Goal: Task Accomplishment & Management: Complete application form

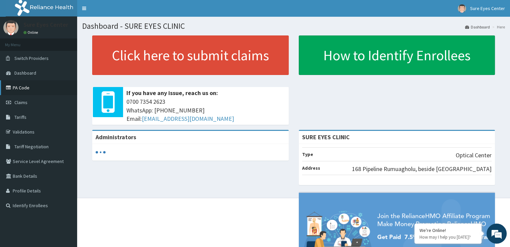
click at [44, 90] on link "PA Code" at bounding box center [38, 87] width 77 height 15
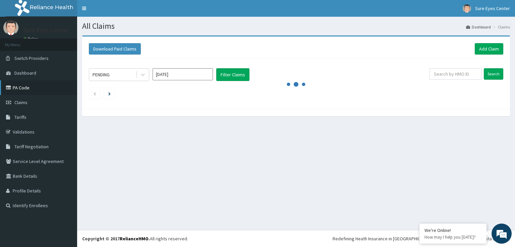
click at [40, 89] on link "PA Code" at bounding box center [38, 87] width 77 height 15
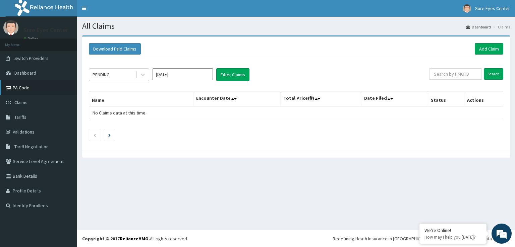
click at [40, 89] on link "PA Code" at bounding box center [38, 87] width 77 height 15
click at [15, 86] on link "PA Code" at bounding box center [38, 87] width 77 height 15
click at [221, 74] on button "Filter Claims" at bounding box center [232, 74] width 33 height 13
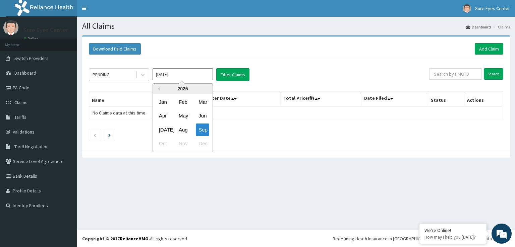
click at [194, 77] on input "[DATE]" at bounding box center [182, 74] width 60 height 12
click at [164, 143] on div "Oct Nov Dec" at bounding box center [183, 144] width 60 height 14
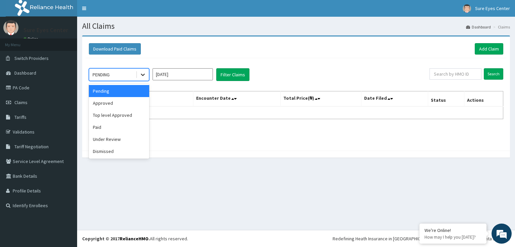
click at [144, 71] on icon at bounding box center [142, 74] width 7 height 7
click at [108, 103] on div "Approved" at bounding box center [119, 103] width 60 height 12
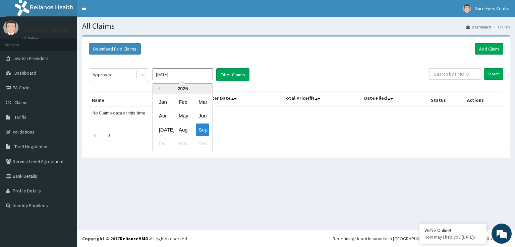
click at [192, 75] on input "Sep 2025" at bounding box center [182, 74] width 60 height 12
click at [158, 145] on div "Oct Nov Dec" at bounding box center [183, 144] width 60 height 14
click at [162, 144] on div "Oct Nov Dec" at bounding box center [183, 144] width 60 height 14
click at [204, 131] on div "Sep" at bounding box center [202, 130] width 13 height 12
type input "Aug 2025"
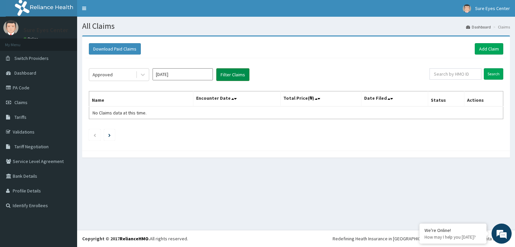
click at [228, 75] on button "Filter Claims" at bounding box center [232, 74] width 33 height 13
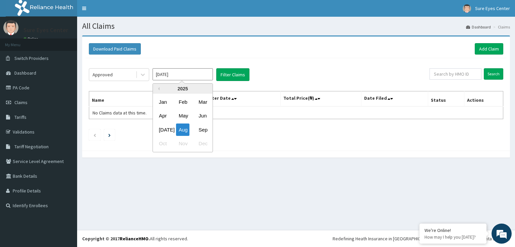
click at [181, 75] on input "Aug 2025" at bounding box center [182, 74] width 60 height 12
click at [202, 125] on div "Sep" at bounding box center [202, 130] width 13 height 12
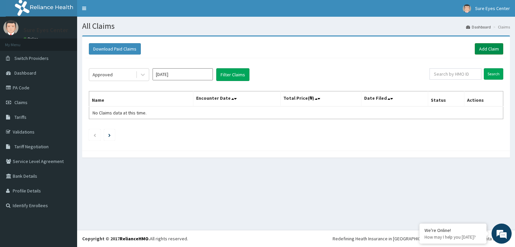
click at [490, 51] on link "Add Claim" at bounding box center [489, 48] width 28 height 11
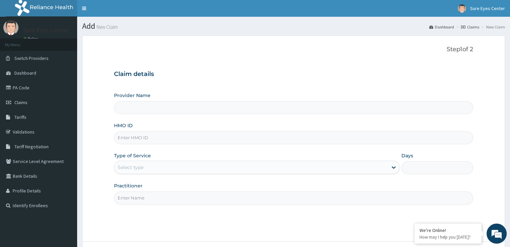
type input "SURE EYES CLINIC"
click at [194, 138] on input "HMO ID" at bounding box center [293, 137] width 359 height 13
type input "smp/10012/c"
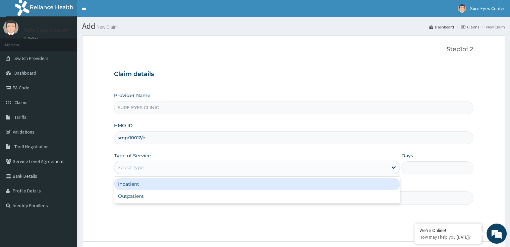
click at [166, 167] on div "Select type" at bounding box center [250, 167] width 273 height 11
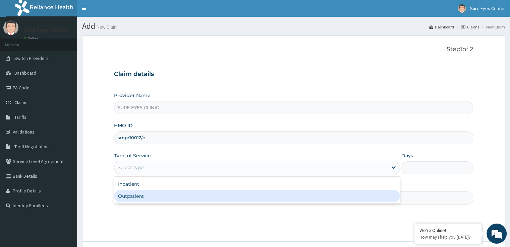
click at [154, 196] on div "Outpatient" at bounding box center [257, 196] width 286 height 12
type input "1"
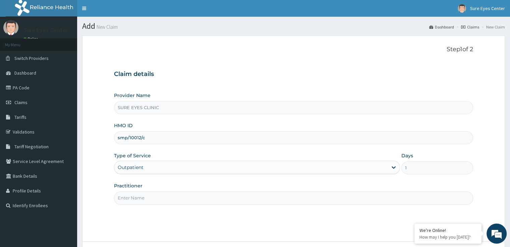
click at [153, 198] on input "Practitioner" at bounding box center [293, 198] width 359 height 13
type input "d"
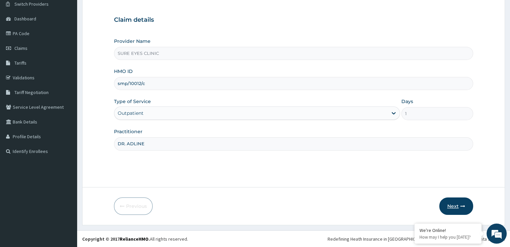
type input "DR. ADLINE"
click at [457, 205] on button "Next" at bounding box center [456, 206] width 34 height 17
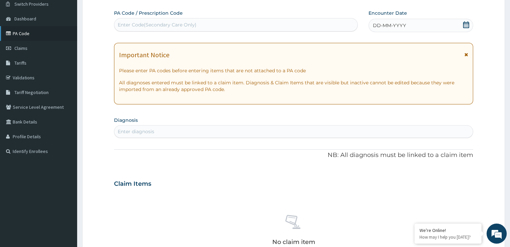
click at [31, 33] on link "PA Code" at bounding box center [38, 33] width 77 height 15
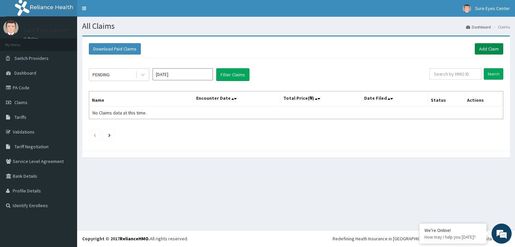
click at [488, 47] on link "Add Claim" at bounding box center [489, 48] width 28 height 11
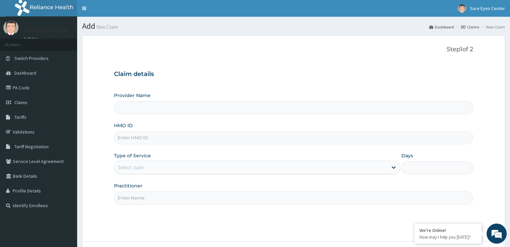
click at [157, 139] on input "HMO ID" at bounding box center [293, 137] width 359 height 13
type input "SMP/10012/C"
type input "SURE EYES CLINIC"
type input "SMP/10012/C"
click at [151, 169] on div "Select type" at bounding box center [250, 167] width 273 height 11
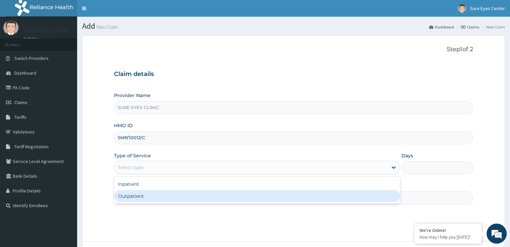
click at [140, 196] on div "Outpatient" at bounding box center [257, 196] width 286 height 12
type input "1"
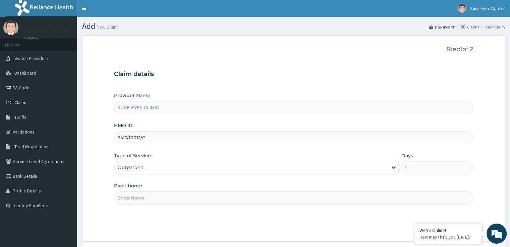
click at [140, 199] on input "Practitioner" at bounding box center [293, 198] width 359 height 13
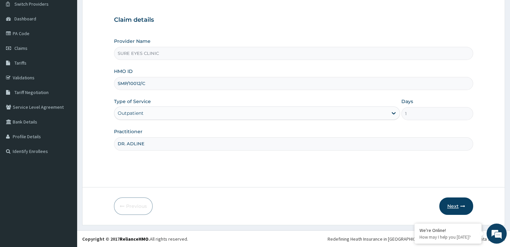
type input "DR. ADLINE"
click at [461, 206] on icon "button" at bounding box center [462, 206] width 5 height 5
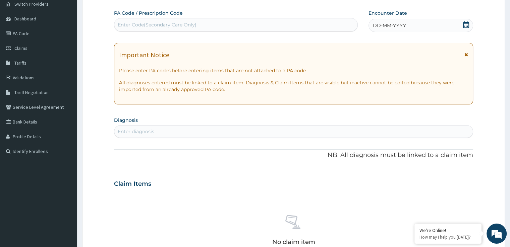
click at [385, 26] on span "DD-MM-YYYY" at bounding box center [389, 25] width 33 height 7
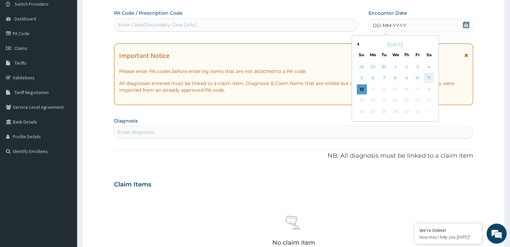
click at [431, 77] on div "11" at bounding box center [429, 78] width 10 height 10
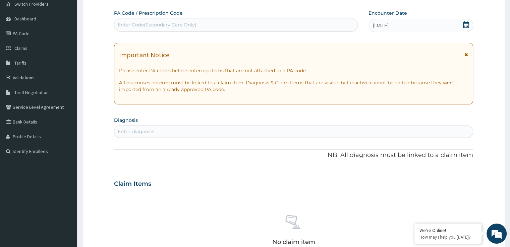
click at [235, 22] on div "Enter Code(Secondary Care Only)" at bounding box center [235, 24] width 243 height 11
click at [125, 23] on input "PA5F9BD8" at bounding box center [131, 24] width 26 height 7
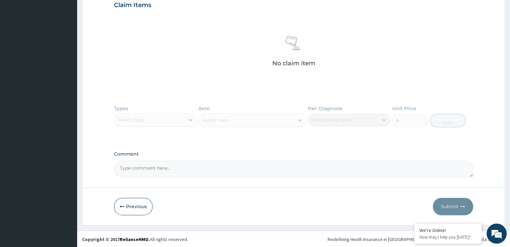
scroll to position [17, 0]
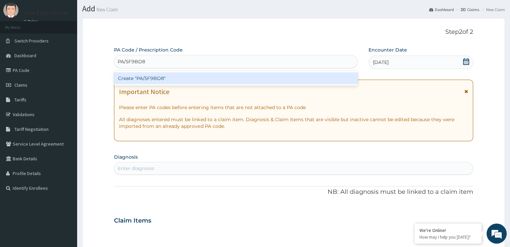
type input "PA/5F9BD8"
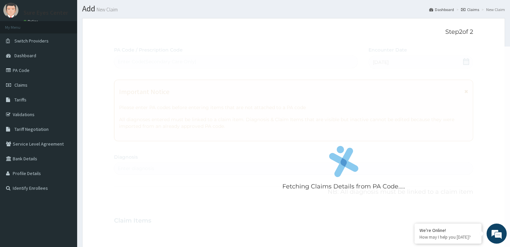
click at [238, 168] on div "Fetching Claims Details from PA Code..... PA Code / Prescription Code Enter Cod…" at bounding box center [293, 220] width 359 height 347
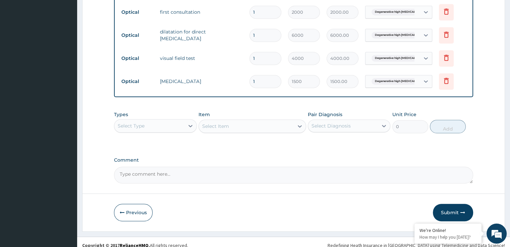
scroll to position [439, 0]
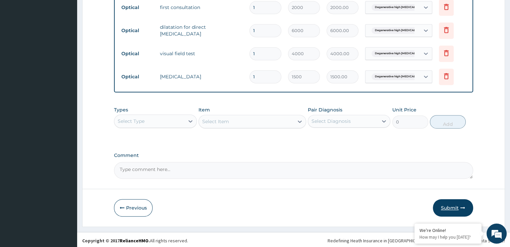
click at [444, 208] on button "Submit" at bounding box center [453, 207] width 40 height 17
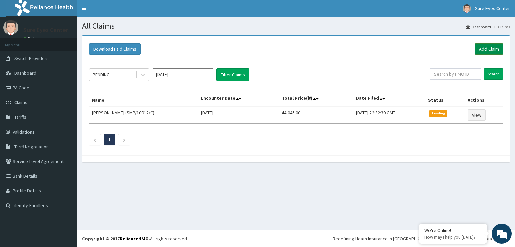
click at [484, 49] on link "Add Claim" at bounding box center [489, 48] width 28 height 11
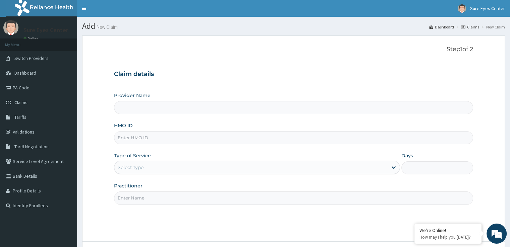
type input "SURE EYES CLINIC"
click at [273, 137] on input "HMO ID" at bounding box center [293, 137] width 359 height 13
type input "SMP/10012/D"
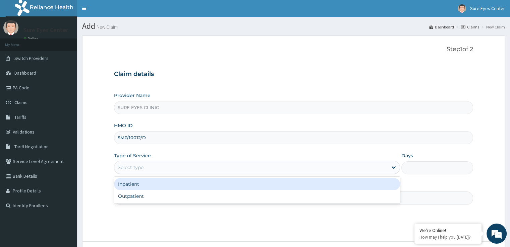
click at [175, 165] on div "Select type" at bounding box center [250, 167] width 273 height 11
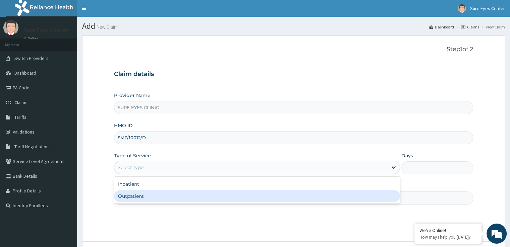
click at [158, 197] on div "Outpatient" at bounding box center [257, 196] width 286 height 12
type input "1"
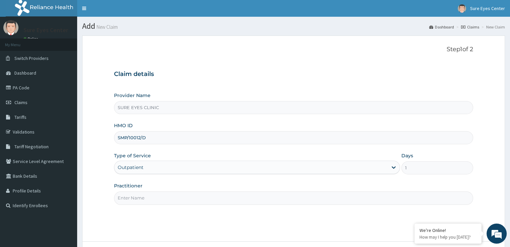
click at [157, 197] on input "Practitioner" at bounding box center [293, 198] width 359 height 13
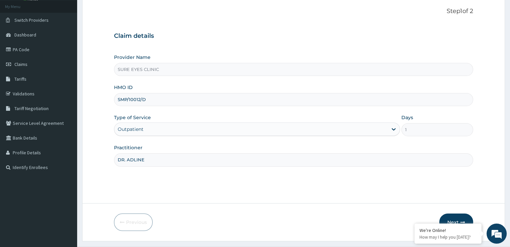
scroll to position [54, 0]
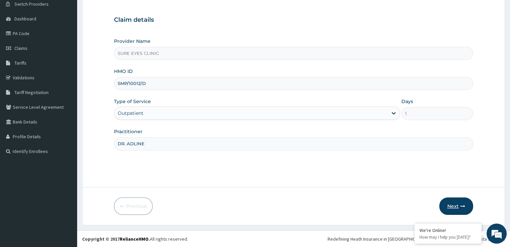
type input "DR. ADLINE"
click at [456, 205] on button "Next" at bounding box center [456, 206] width 34 height 17
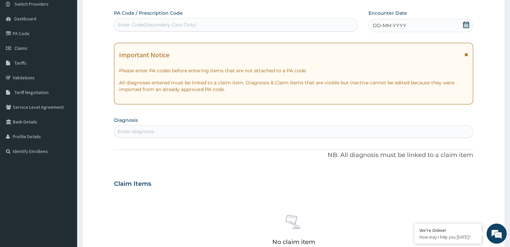
click at [306, 23] on div "Enter Code(Secondary Care Only)" at bounding box center [235, 24] width 243 height 11
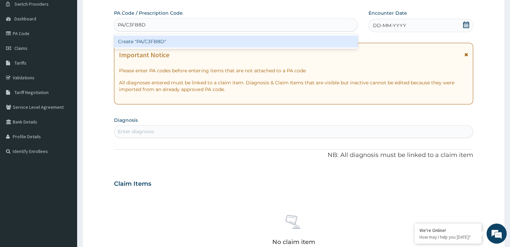
type input "PA/C3FB8D"
click at [385, 26] on div "PA Code / Prescription Code option Create "PA/C3FB8D" focused, 1 of 1. 1 result…" at bounding box center [293, 183] width 359 height 347
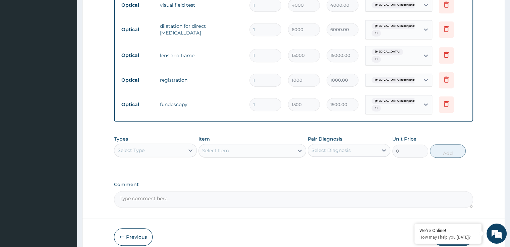
scroll to position [522, 0]
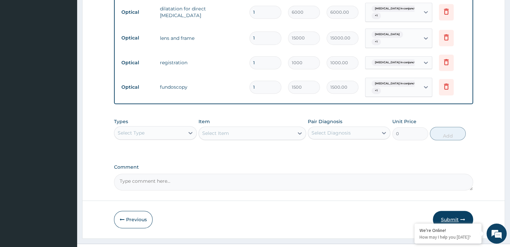
click at [461, 217] on icon "button" at bounding box center [462, 219] width 5 height 5
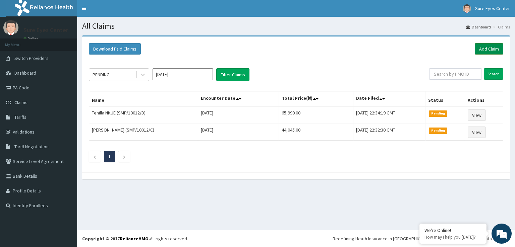
click at [485, 48] on link "Add Claim" at bounding box center [489, 48] width 28 height 11
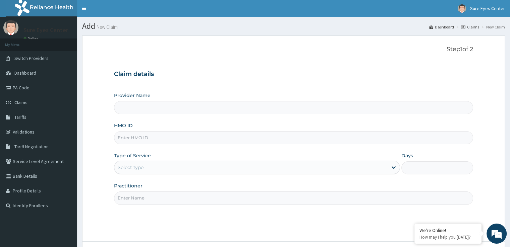
click at [316, 110] on input "Provider Name" at bounding box center [293, 107] width 359 height 13
type input "SURE EYES CLINIC"
click at [203, 138] on input "HMO ID" at bounding box center [293, 137] width 359 height 13
type input "SMP/10012/E"
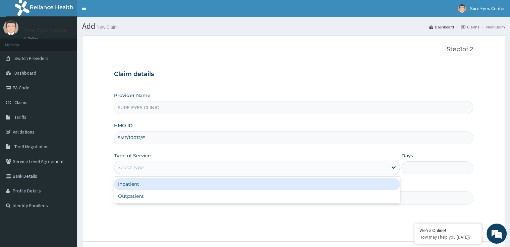
click at [178, 169] on div "Select type" at bounding box center [250, 167] width 273 height 11
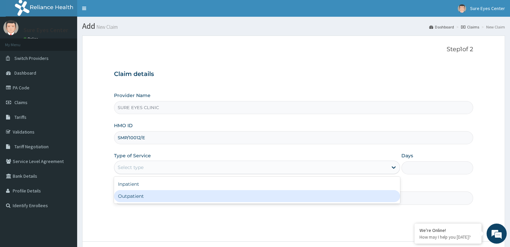
click at [160, 195] on div "Outpatient" at bounding box center [257, 196] width 286 height 12
type input "1"
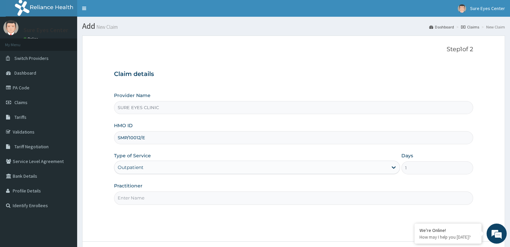
click at [155, 201] on input "Practitioner" at bounding box center [293, 198] width 359 height 13
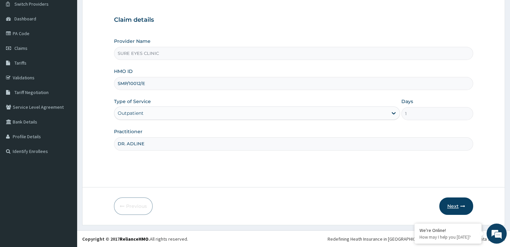
type input "DR. ADLINE"
click at [457, 205] on button "Next" at bounding box center [456, 206] width 34 height 17
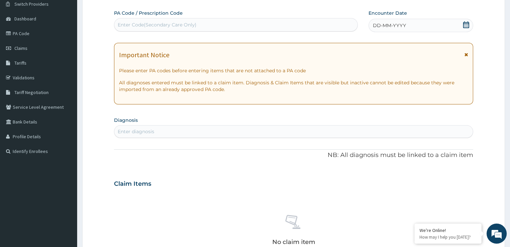
click at [155, 23] on div "Enter Code(Secondary Care Only)" at bounding box center [157, 24] width 79 height 7
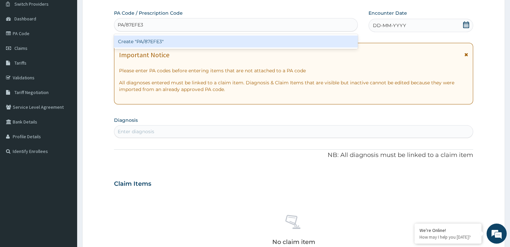
type input "PA/87EFE3"
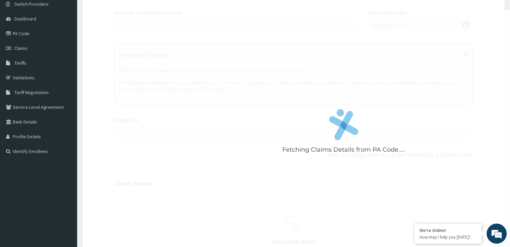
click at [376, 28] on div "Fetching Claims Details from PA Code..... PA Code / Prescription Code Enter Cod…" at bounding box center [293, 183] width 359 height 347
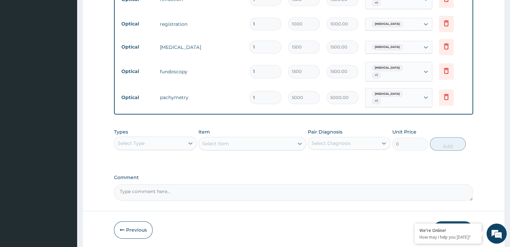
scroll to position [344, 0]
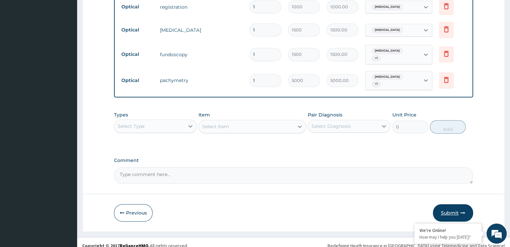
click at [461, 210] on button "Submit" at bounding box center [453, 212] width 40 height 17
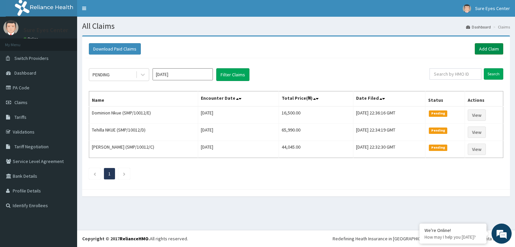
click at [493, 48] on link "Add Claim" at bounding box center [489, 48] width 28 height 11
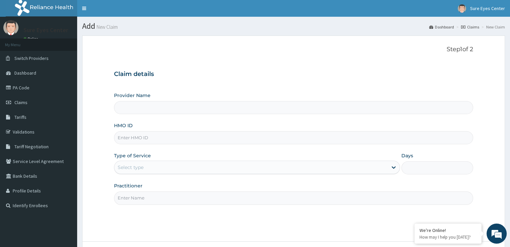
click at [173, 140] on input "HMO ID" at bounding box center [293, 137] width 359 height 13
type input "SURE EYES CLINIC"
type input "SMP/10012/E"
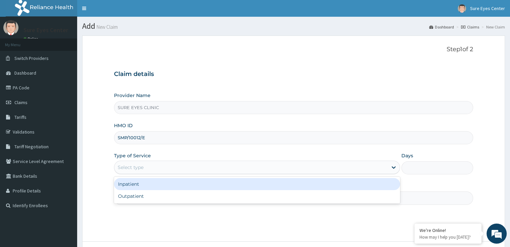
click at [138, 166] on div "Select type" at bounding box center [131, 167] width 26 height 7
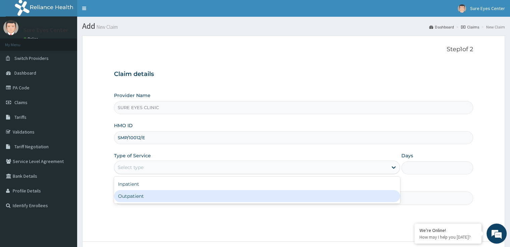
click at [125, 195] on div "Outpatient" at bounding box center [257, 196] width 286 height 12
type input "1"
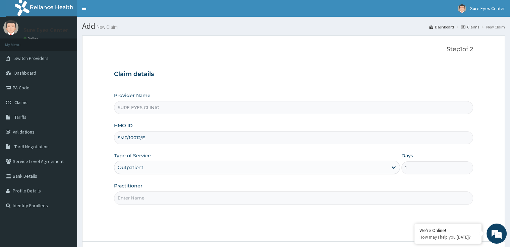
click at [130, 201] on input "Practitioner" at bounding box center [293, 198] width 359 height 13
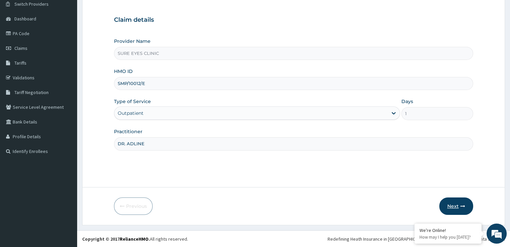
type input "DR. ADLINE"
click at [452, 201] on button "Next" at bounding box center [456, 206] width 34 height 17
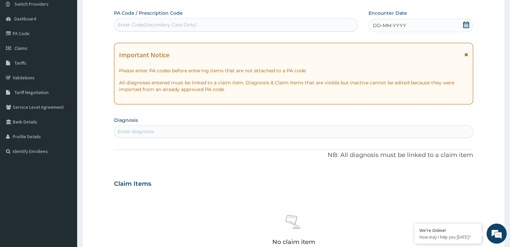
click at [198, 24] on div "Enter Code(Secondary Care Only)" at bounding box center [235, 24] width 243 height 11
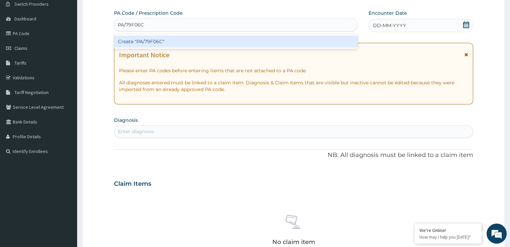
type input "PA/79F06C"
click at [383, 26] on div "PA Code / Prescription Code option Create "PA/79F06C" focused, 1 of 1. 1 result…" at bounding box center [293, 183] width 359 height 347
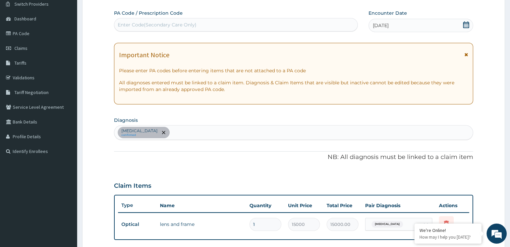
scroll to position [203, 0]
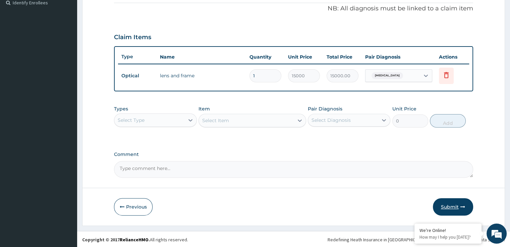
click at [457, 208] on button "Submit" at bounding box center [453, 206] width 40 height 17
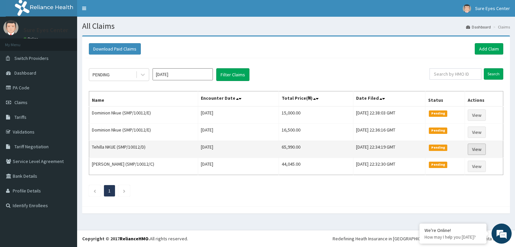
click at [477, 148] on link "View" at bounding box center [476, 149] width 18 height 11
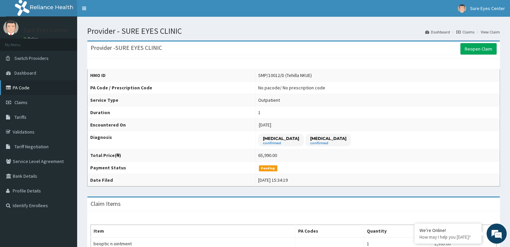
click at [34, 87] on link "PA Code" at bounding box center [38, 87] width 77 height 15
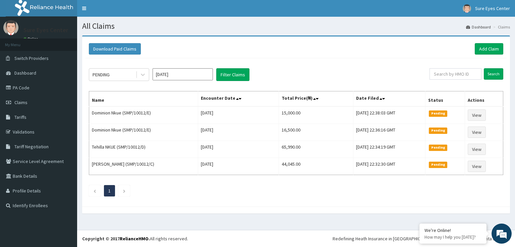
click at [514, 159] on div "Download Paid Claims Add Claim × Note you can only download claims within a max…" at bounding box center [296, 128] width 438 height 185
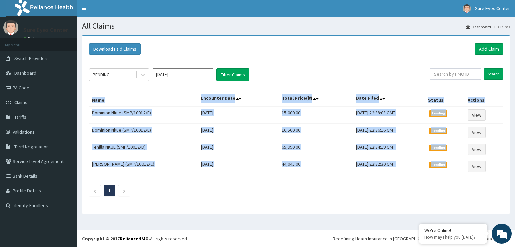
click at [514, 159] on div "Download Paid Claims Add Claim × Note you can only download claims within a max…" at bounding box center [296, 128] width 438 height 185
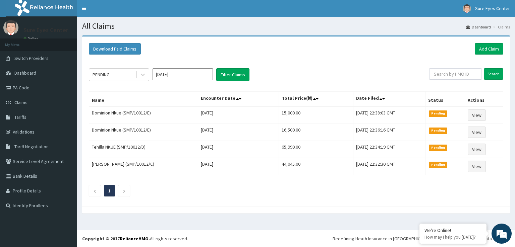
click at [442, 208] on div at bounding box center [296, 210] width 428 height 7
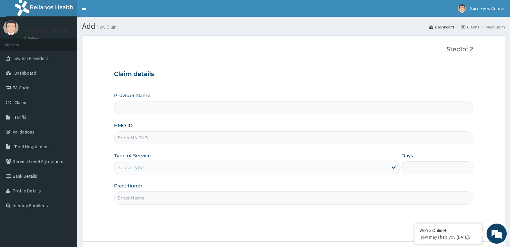
scroll to position [54, 0]
